Goal: Task Accomplishment & Management: Manage account settings

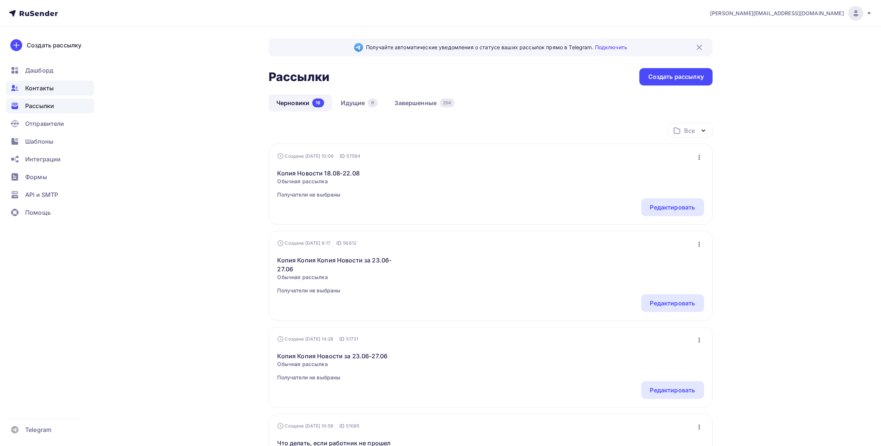
click at [45, 89] on span "Контакты" at bounding box center [39, 88] width 29 height 9
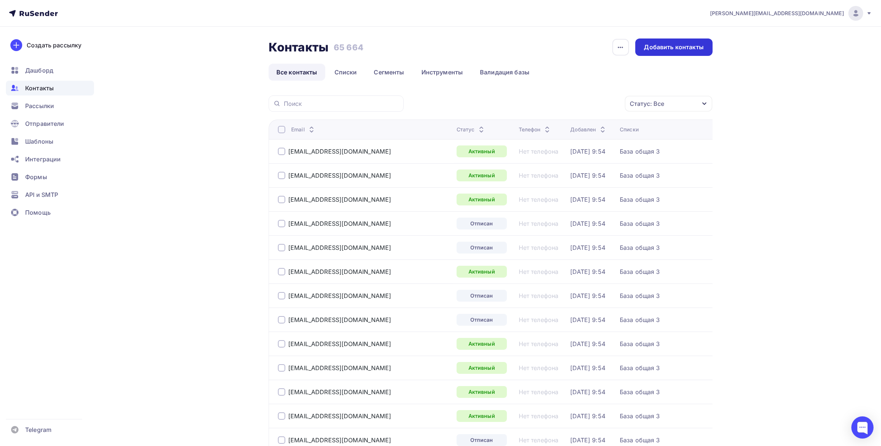
click at [710, 46] on div "Добавить контакты" at bounding box center [674, 46] width 77 height 17
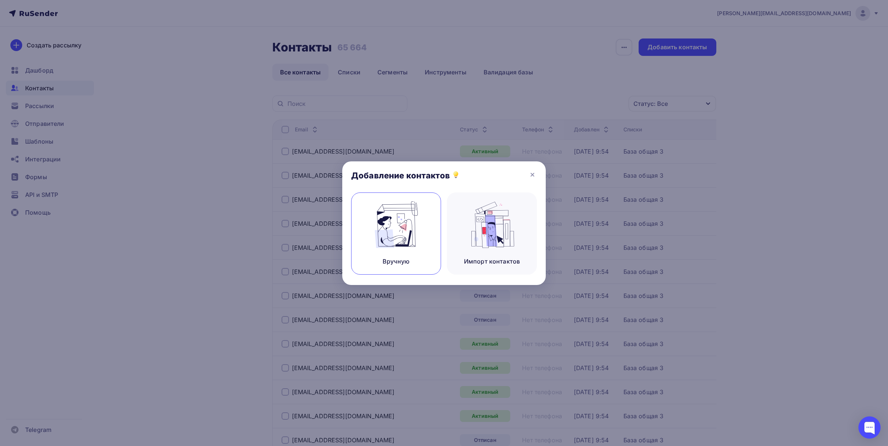
click at [402, 237] on img at bounding box center [397, 224] width 50 height 47
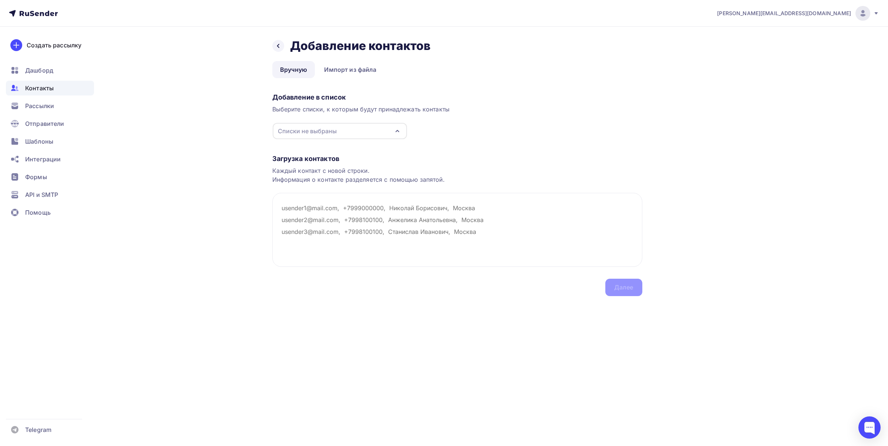
click at [302, 127] on div "Списки не выбраны" at bounding box center [307, 131] width 59 height 9
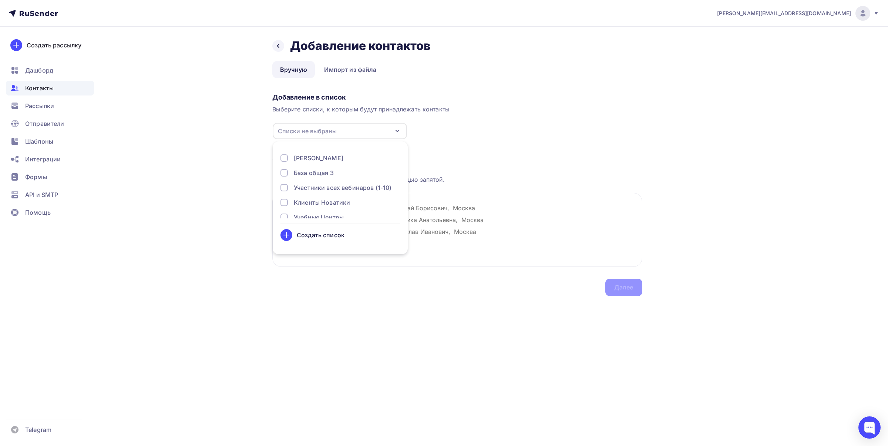
click at [309, 170] on div "База общая 3" at bounding box center [314, 172] width 40 height 9
click at [324, 188] on div "База общая 2" at bounding box center [314, 185] width 40 height 9
click at [324, 197] on div "База общая 1" at bounding box center [313, 200] width 39 height 9
click at [537, 140] on div "Загрузка контактов Каждый контакт с новой строки. Информация о контакте разделя…" at bounding box center [457, 218] width 370 height 157
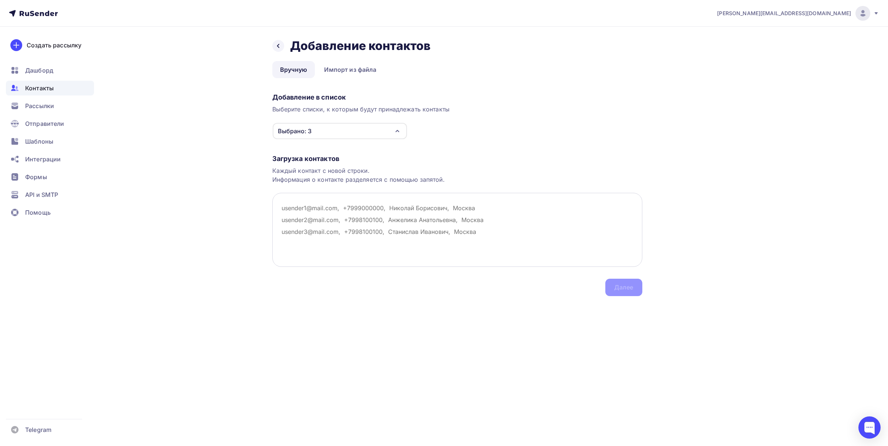
click at [322, 213] on textarea at bounding box center [457, 230] width 370 height 74
paste textarea "[EMAIL_ADDRESS][DOMAIN_NAME] [EMAIL_ADDRESS][DOMAIN_NAME]"
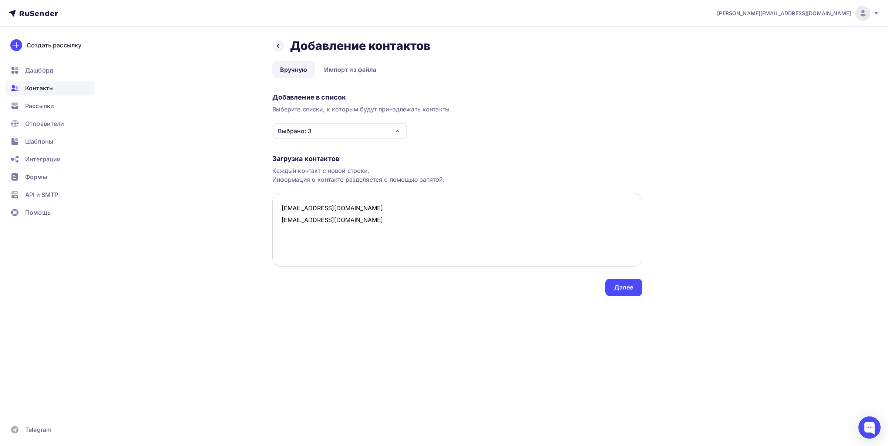
click at [361, 224] on textarea "[EMAIL_ADDRESS][DOMAIN_NAME] [EMAIL_ADDRESS][DOMAIN_NAME]" at bounding box center [457, 230] width 370 height 74
paste textarea "[PERSON_NAME][EMAIL_ADDRESS][DOMAIN_NAME] [EMAIL_ADDRESS][DOMAIN_NAME] [EMAIL_A…"
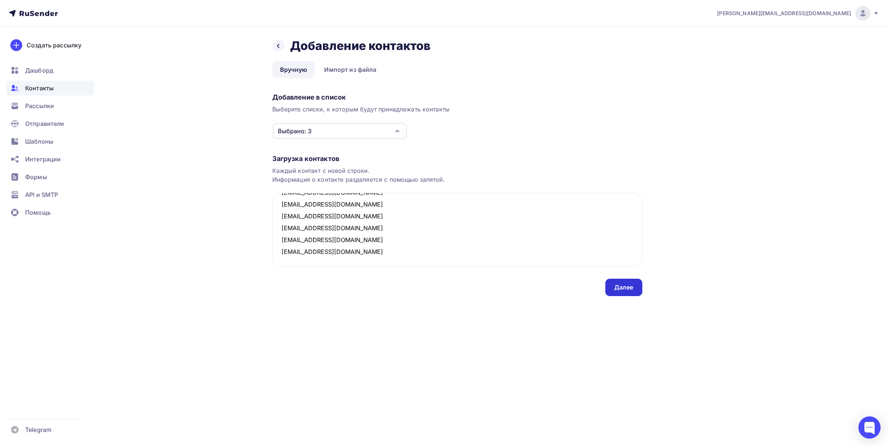
type textarea "[EMAIL_ADDRESS][DOMAIN_NAME] [EMAIL_ADDRESS][DOMAIN_NAME] [EMAIL_ADDRESS][DOMAI…"
click at [634, 287] on div "Далее" at bounding box center [624, 287] width 37 height 17
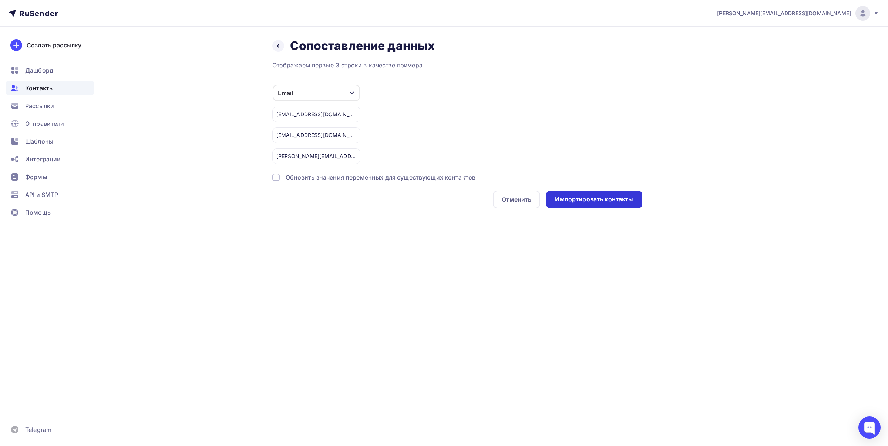
click at [582, 208] on div "Импортировать контакты" at bounding box center [594, 200] width 96 height 18
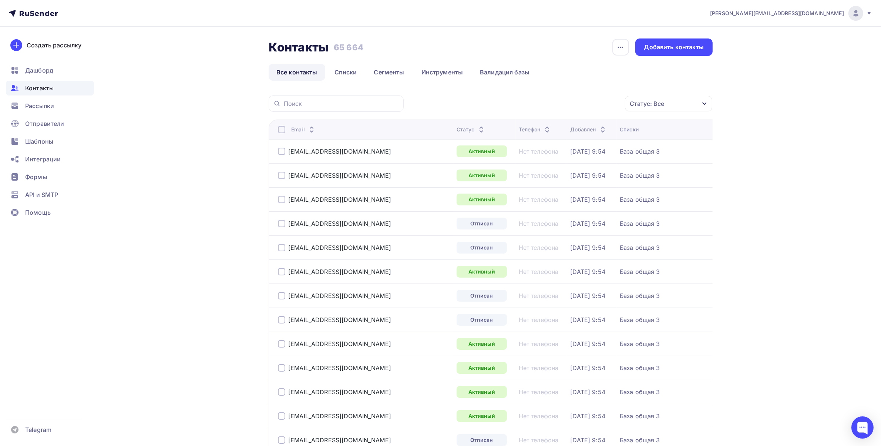
click at [37, 91] on span "Контакты" at bounding box center [39, 88] width 29 height 9
click at [34, 143] on span "Шаблоны" at bounding box center [39, 141] width 28 height 9
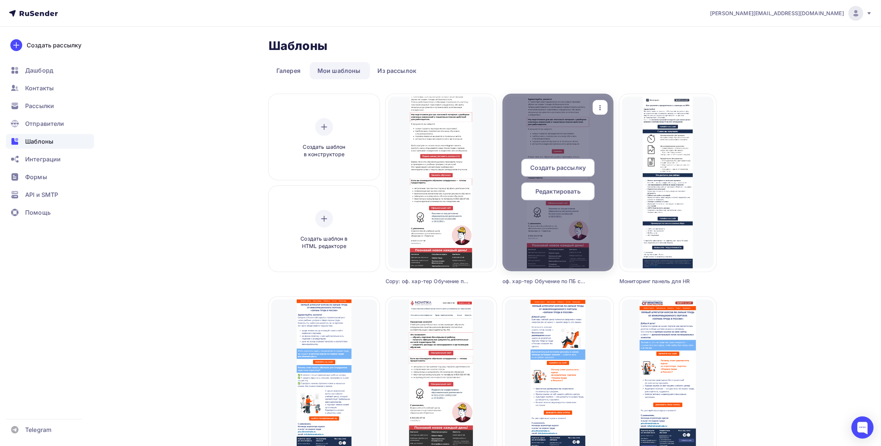
click at [596, 110] on icon "button" at bounding box center [600, 107] width 9 height 9
click at [620, 141] on div "Предпросмотр" at bounding box center [639, 144] width 46 height 9
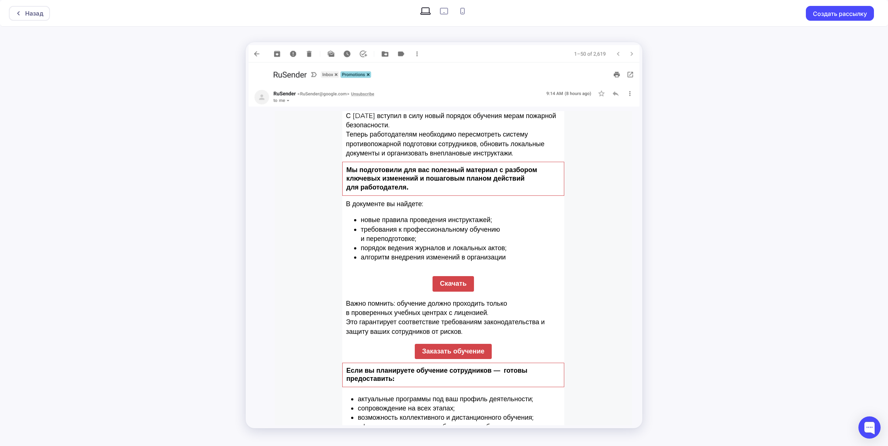
scroll to position [97, 0]
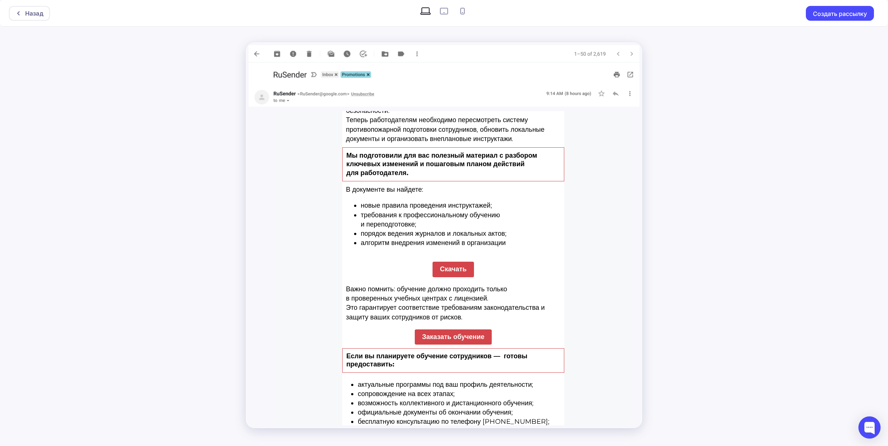
click at [743, 216] on div "Назад Создать рассылку" at bounding box center [444, 223] width 888 height 446
click at [707, 210] on div "Назад Создать рассылку" at bounding box center [444, 223] width 888 height 446
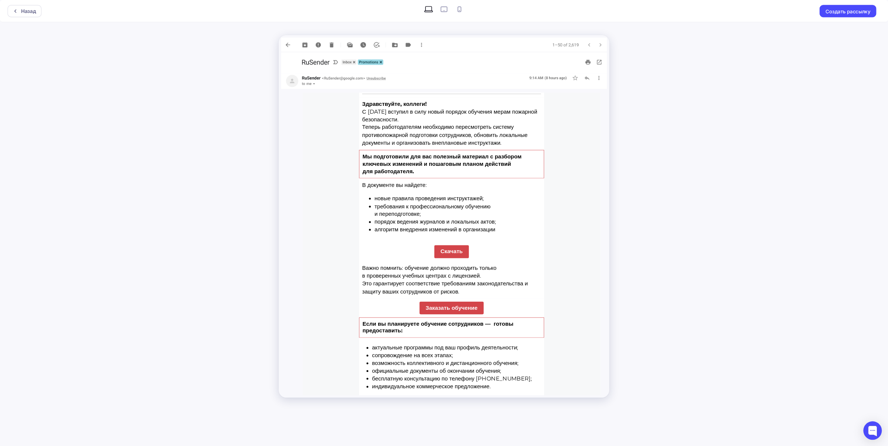
scroll to position [60, 0]
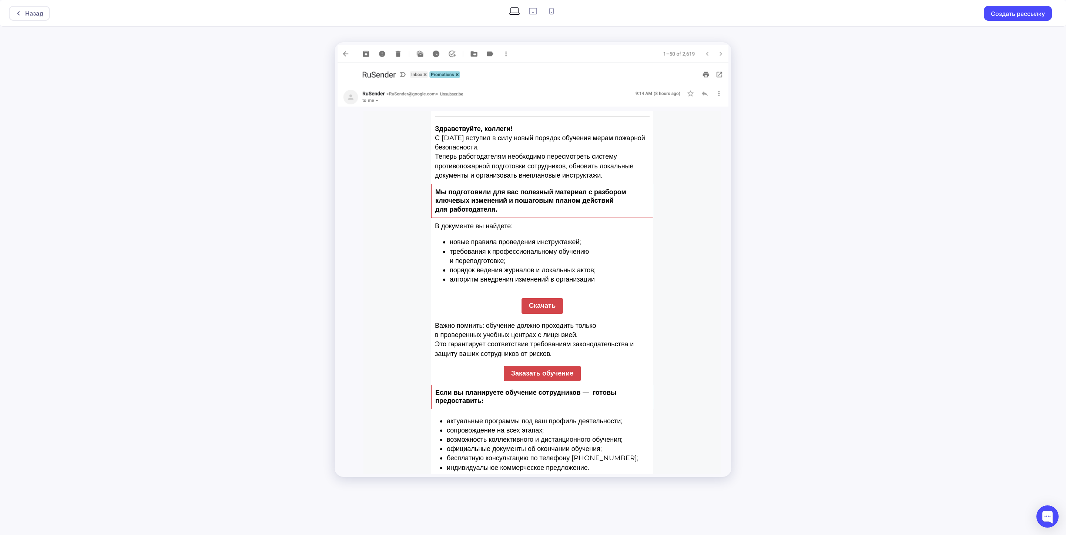
click at [868, 281] on div "Назад Создать рассылку" at bounding box center [533, 267] width 1066 height 535
drag, startPoint x: 40, startPoint y: 13, endPoint x: 44, endPoint y: 15, distance: 4.6
click at [40, 13] on div "Назад" at bounding box center [34, 13] width 18 height 9
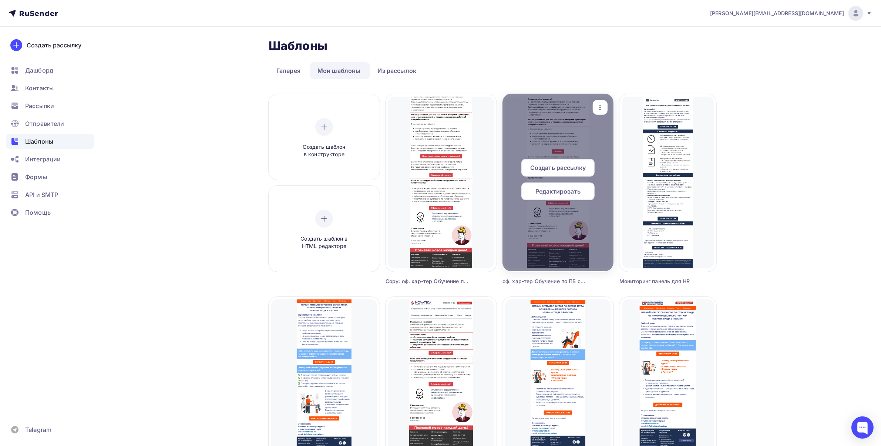
click at [550, 193] on span "Редактировать" at bounding box center [558, 191] width 45 height 9
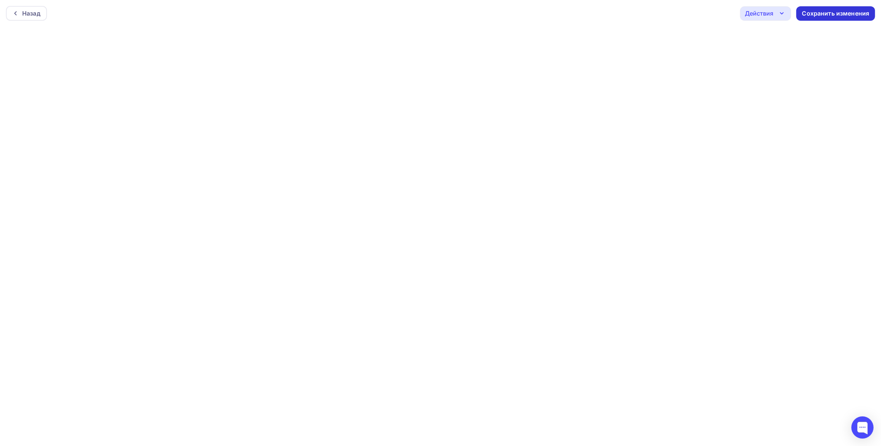
click at [815, 16] on div "Сохранить изменения" at bounding box center [835, 13] width 67 height 9
click at [843, 12] on div "Сохранить изменения" at bounding box center [835, 13] width 67 height 9
click at [828, 14] on div "Сохранить изменения" at bounding box center [835, 13] width 67 height 9
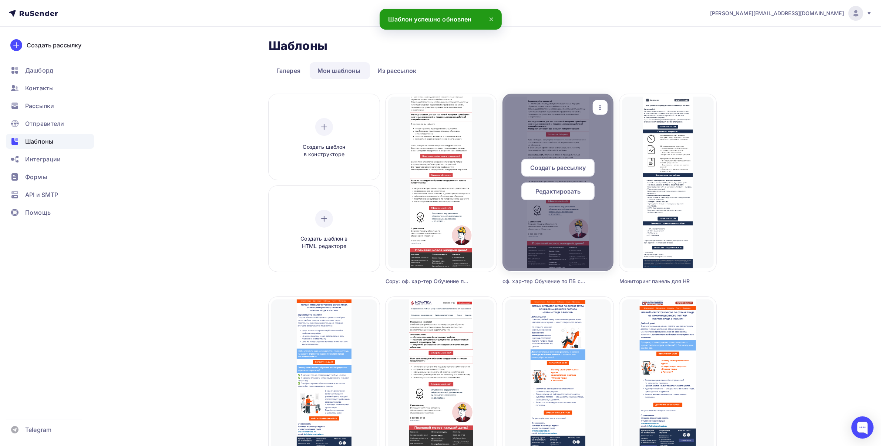
click at [596, 104] on icon "button" at bounding box center [600, 107] width 9 height 9
click at [616, 143] on div "Предпросмотр" at bounding box center [639, 144] width 46 height 9
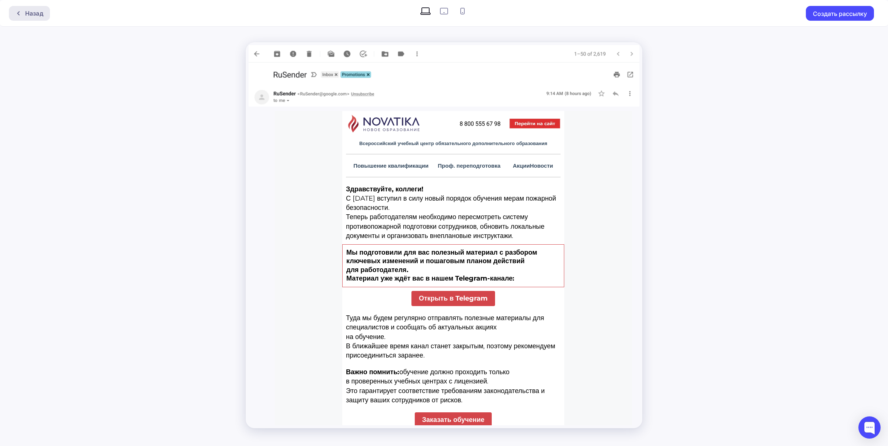
click at [43, 13] on div "Назад" at bounding box center [29, 13] width 41 height 15
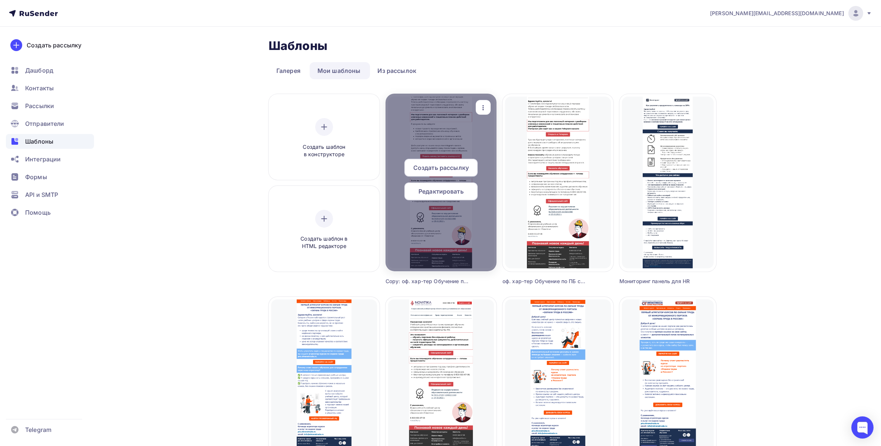
click at [479, 104] on icon "button" at bounding box center [483, 107] width 9 height 9
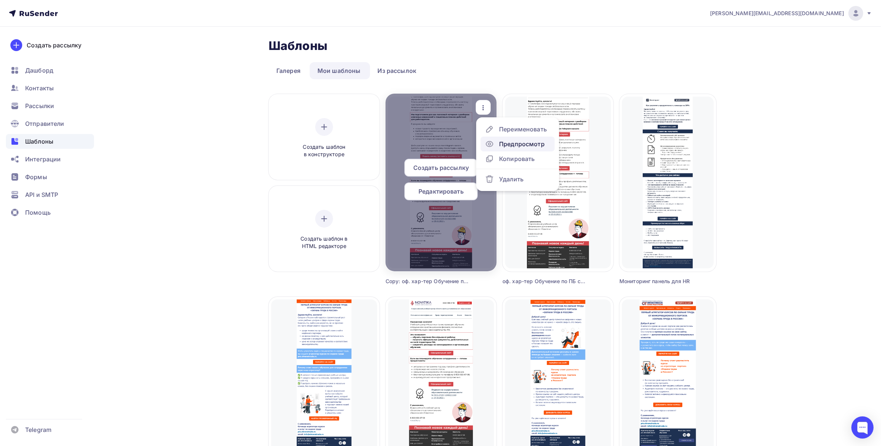
click at [499, 145] on div "Предпросмотр" at bounding box center [522, 144] width 46 height 9
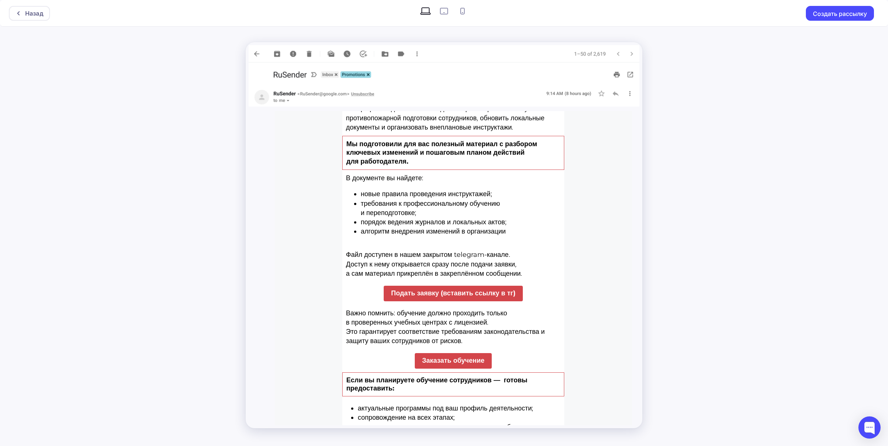
scroll to position [93, 0]
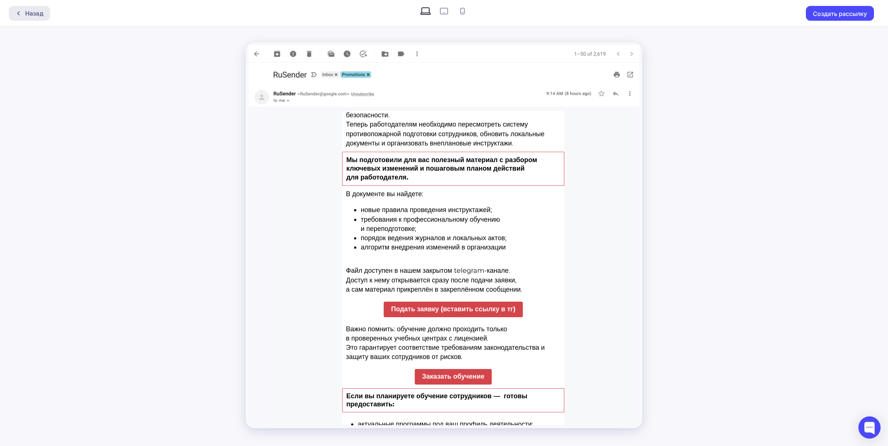
click at [29, 13] on div "Назад" at bounding box center [34, 13] width 18 height 9
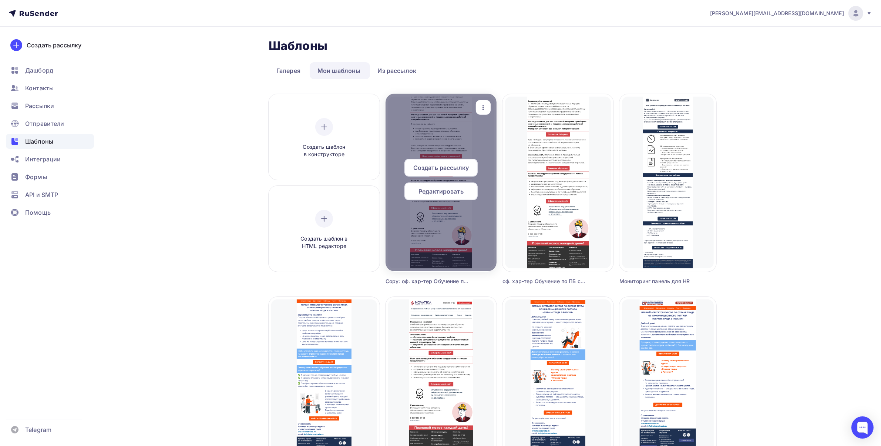
click at [479, 111] on icon "button" at bounding box center [483, 107] width 9 height 9
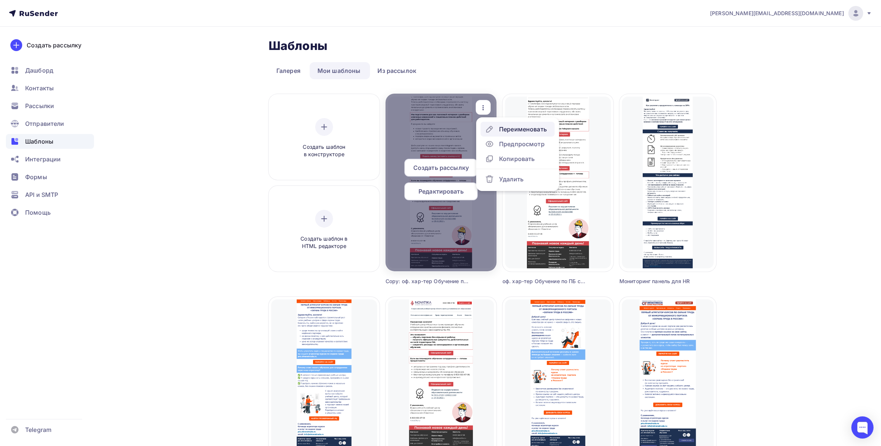
click at [499, 128] on div "Переименовать" at bounding box center [523, 129] width 48 height 9
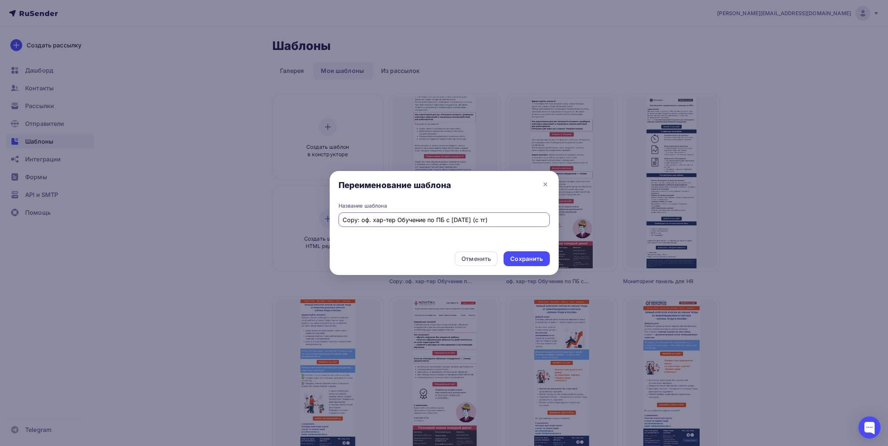
drag, startPoint x: 504, startPoint y: 221, endPoint x: 341, endPoint y: 221, distance: 163.6
click at [341, 221] on div "Copy: оф. хар-тер Обучение по ПБ с [DATE] (с тг)" at bounding box center [444, 219] width 211 height 14
drag, startPoint x: 404, startPoint y: 221, endPoint x: 409, endPoint y: 227, distance: 7.6
click at [405, 221] on input "привер с подписьмю о закрытом NU-канале" at bounding box center [444, 219] width 203 height 9
type input "пример о закрытом ТГ-канале"
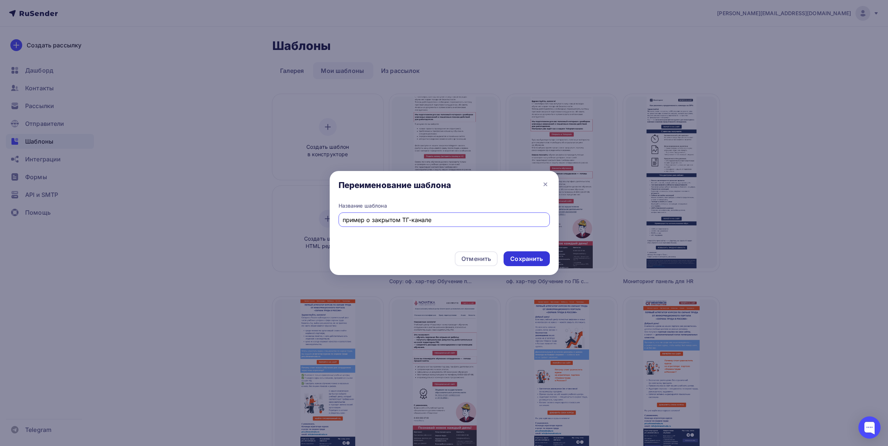
click at [547, 255] on div "Сохранить" at bounding box center [527, 258] width 46 height 15
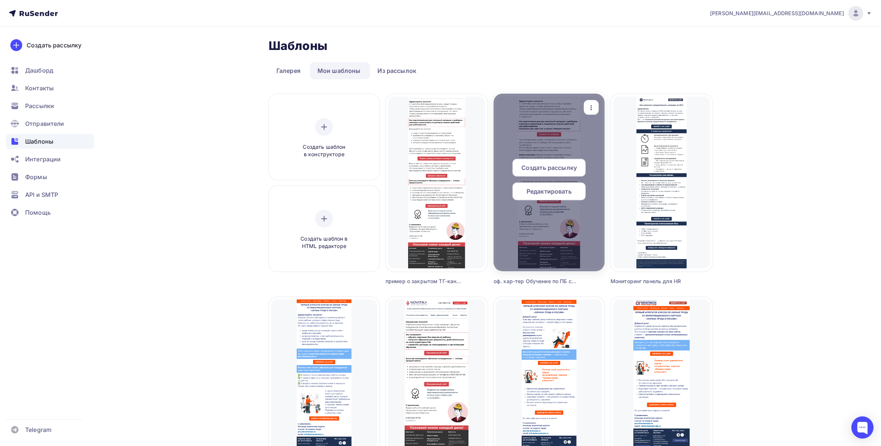
drag, startPoint x: 586, startPoint y: 105, endPoint x: 587, endPoint y: 113, distance: 8.6
click at [587, 105] on icon "button" at bounding box center [591, 107] width 9 height 9
click at [622, 145] on div "Предпросмотр" at bounding box center [630, 144] width 46 height 9
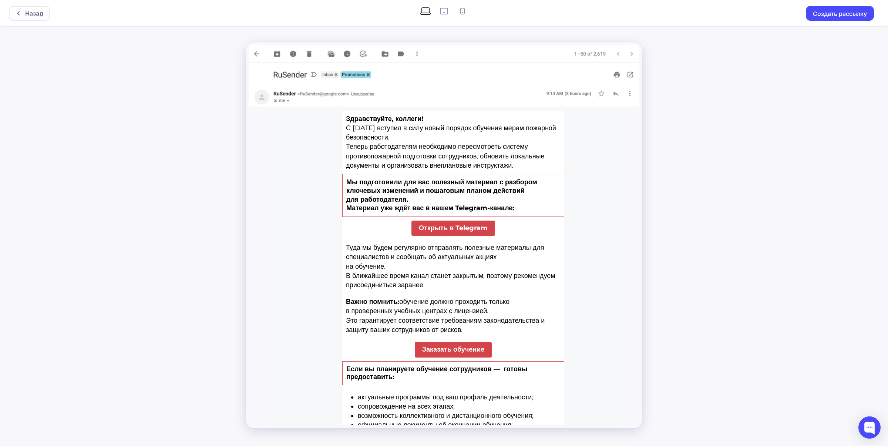
scroll to position [60, 0]
